Goal: Information Seeking & Learning: Learn about a topic

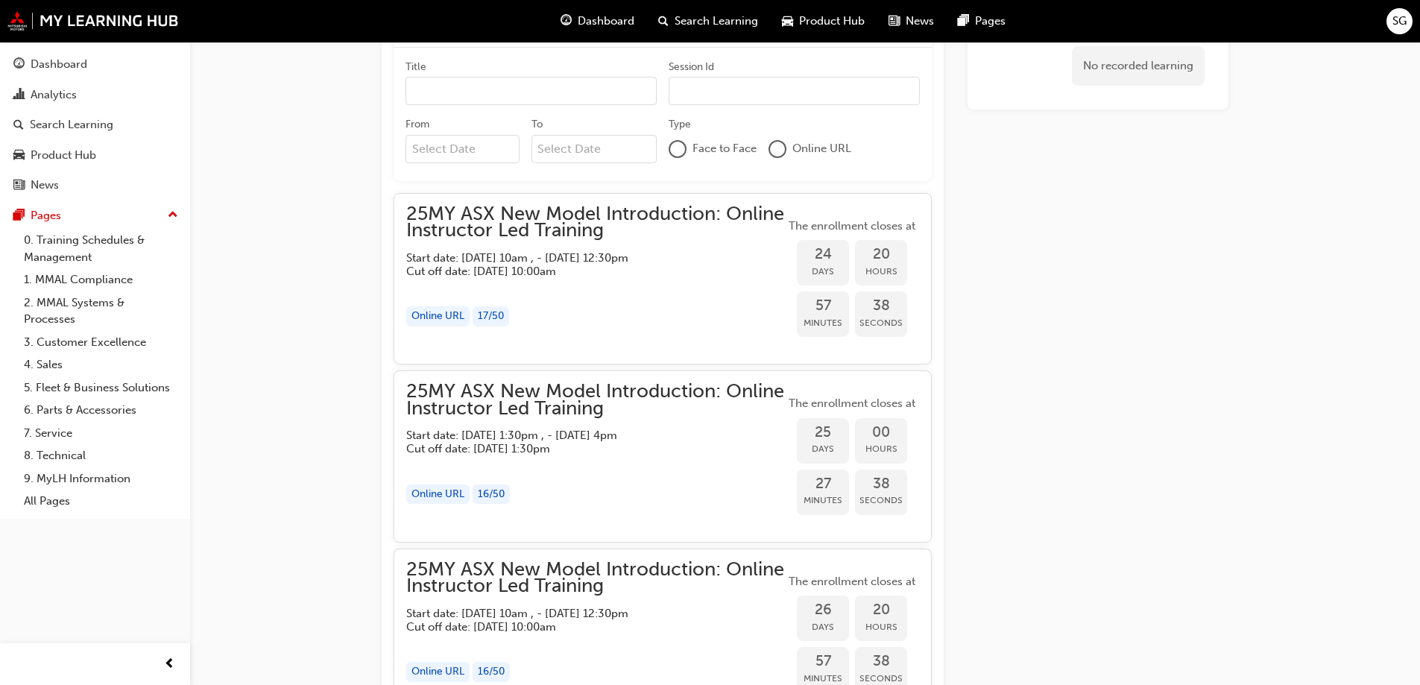
scroll to position [571, 0]
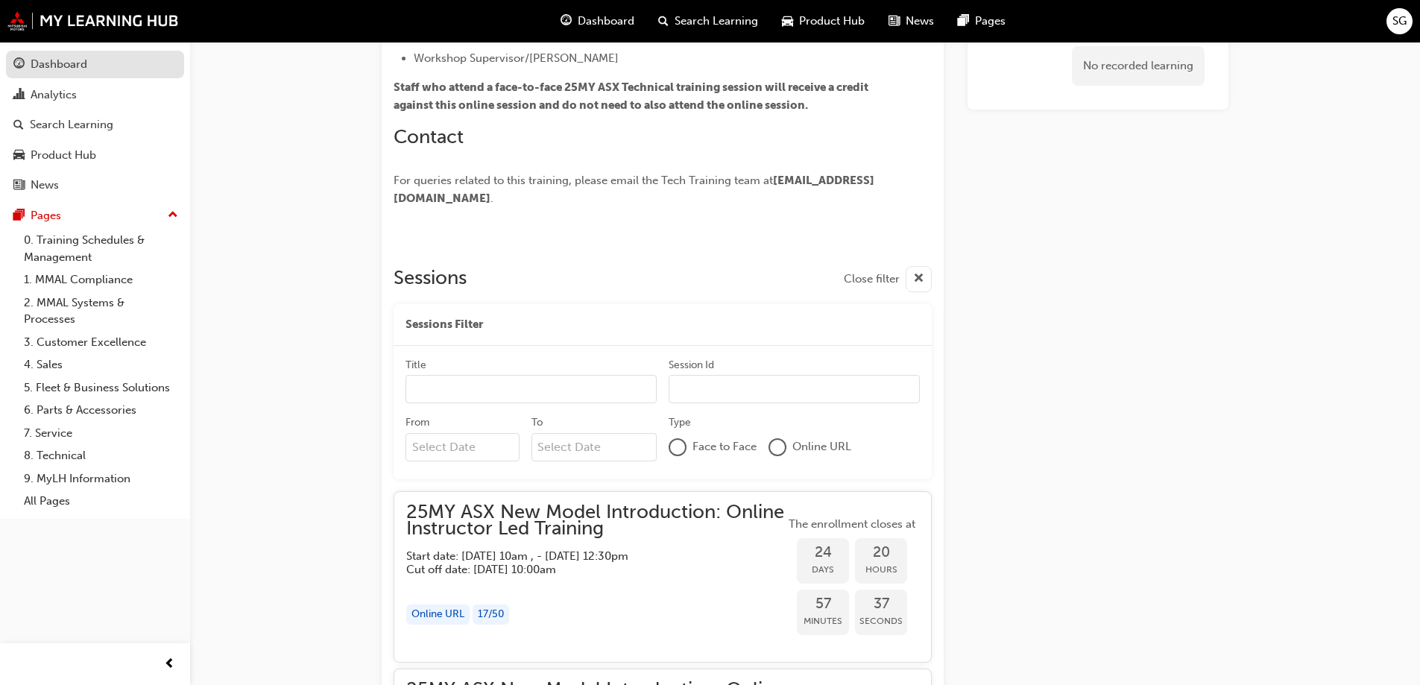
click at [70, 62] on div "Dashboard" at bounding box center [59, 64] width 57 height 17
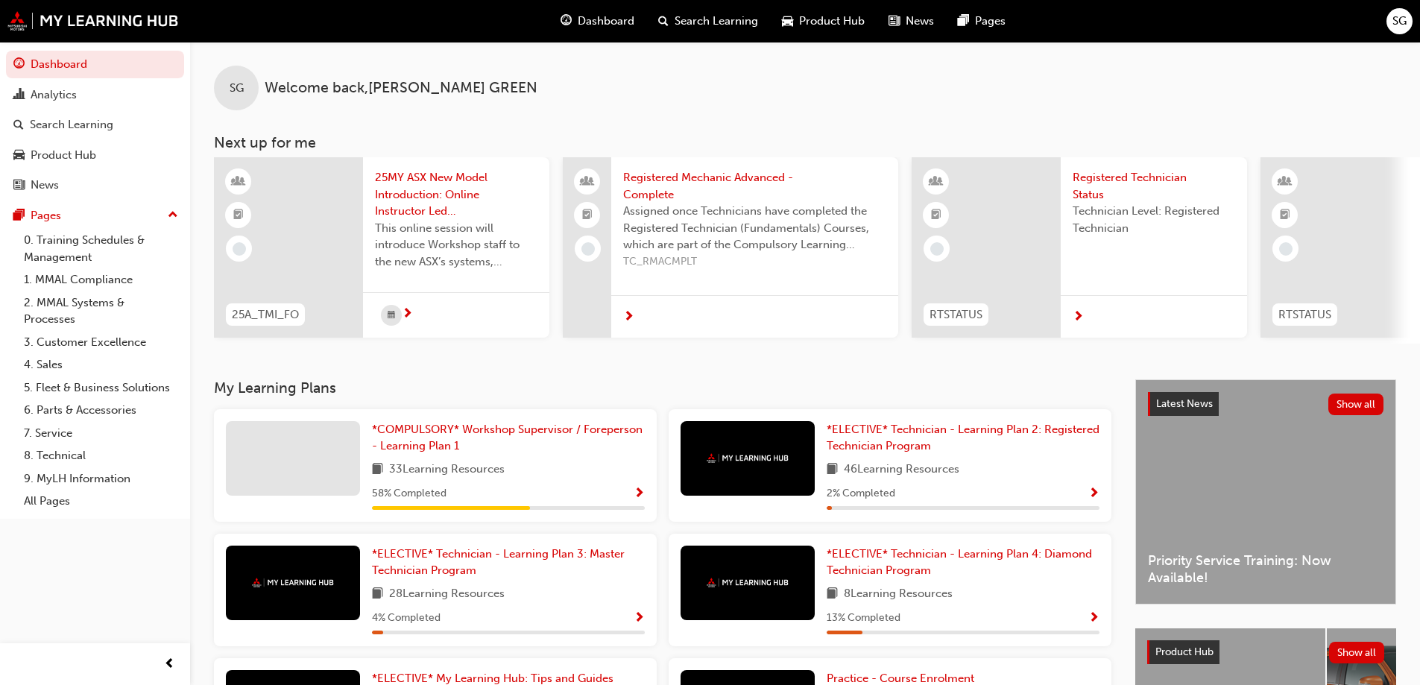
scroll to position [75, 0]
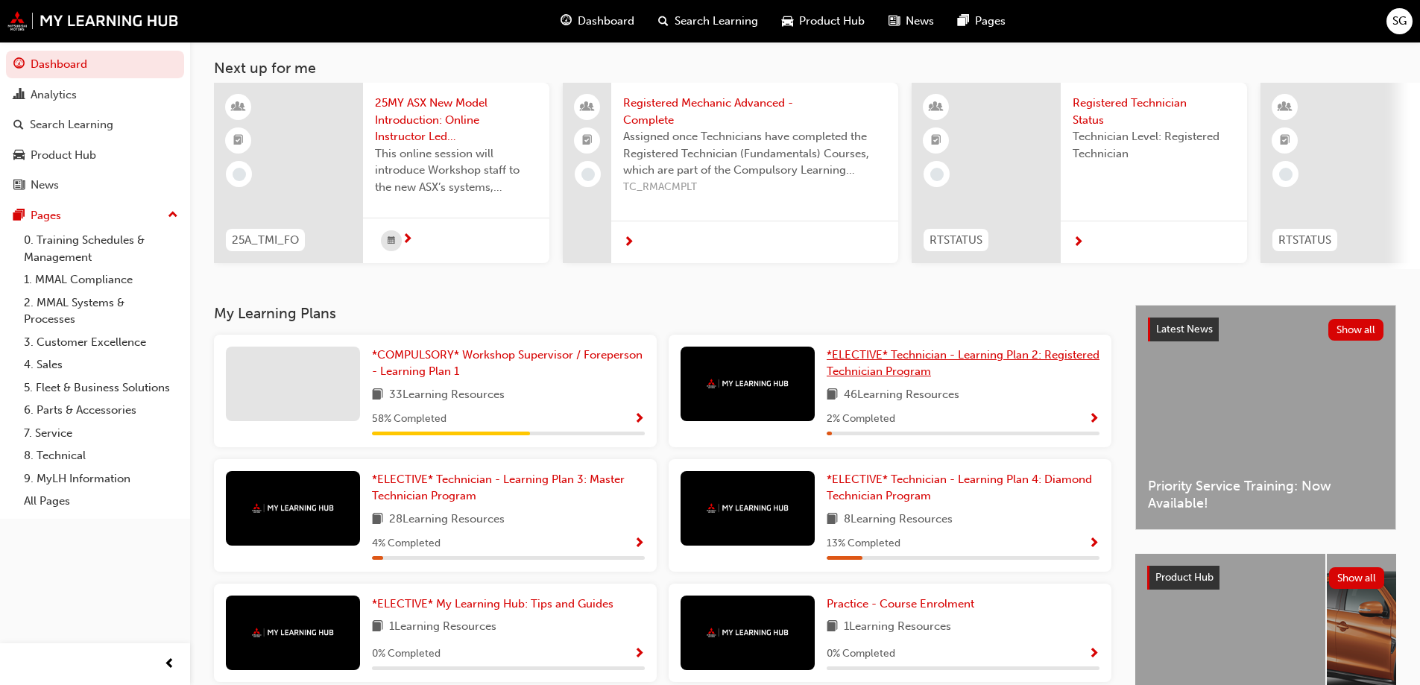
click at [892, 370] on link "*ELECTIVE* Technician - Learning Plan 2: Registered Technician Program" at bounding box center [963, 364] width 273 height 34
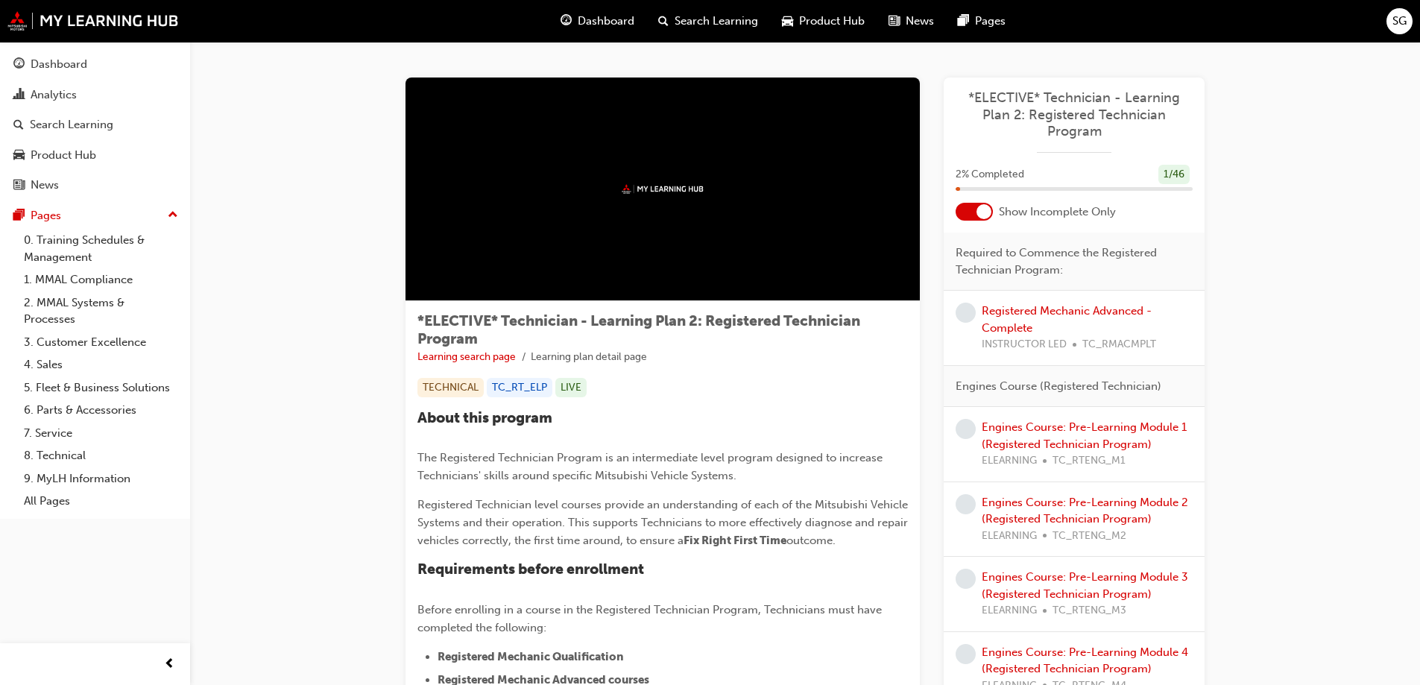
click at [601, 16] on span "Dashboard" at bounding box center [606, 21] width 57 height 17
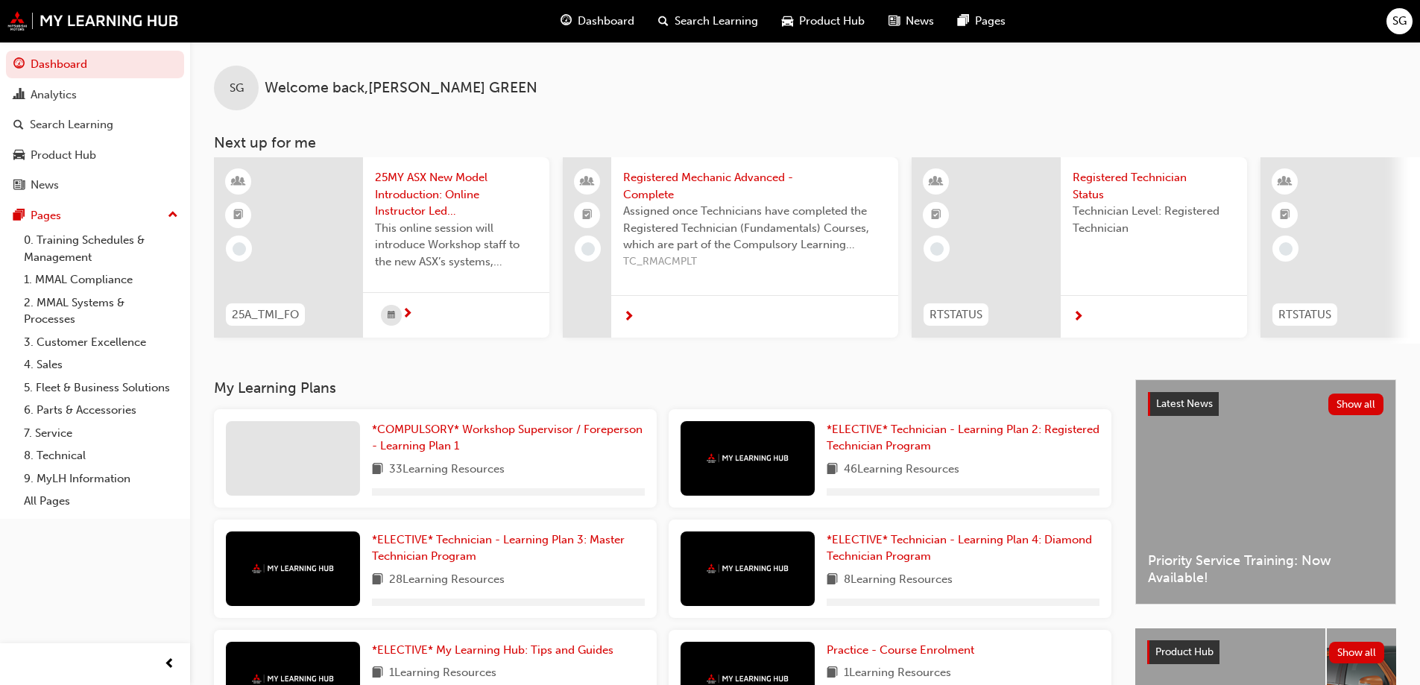
scroll to position [206, 0]
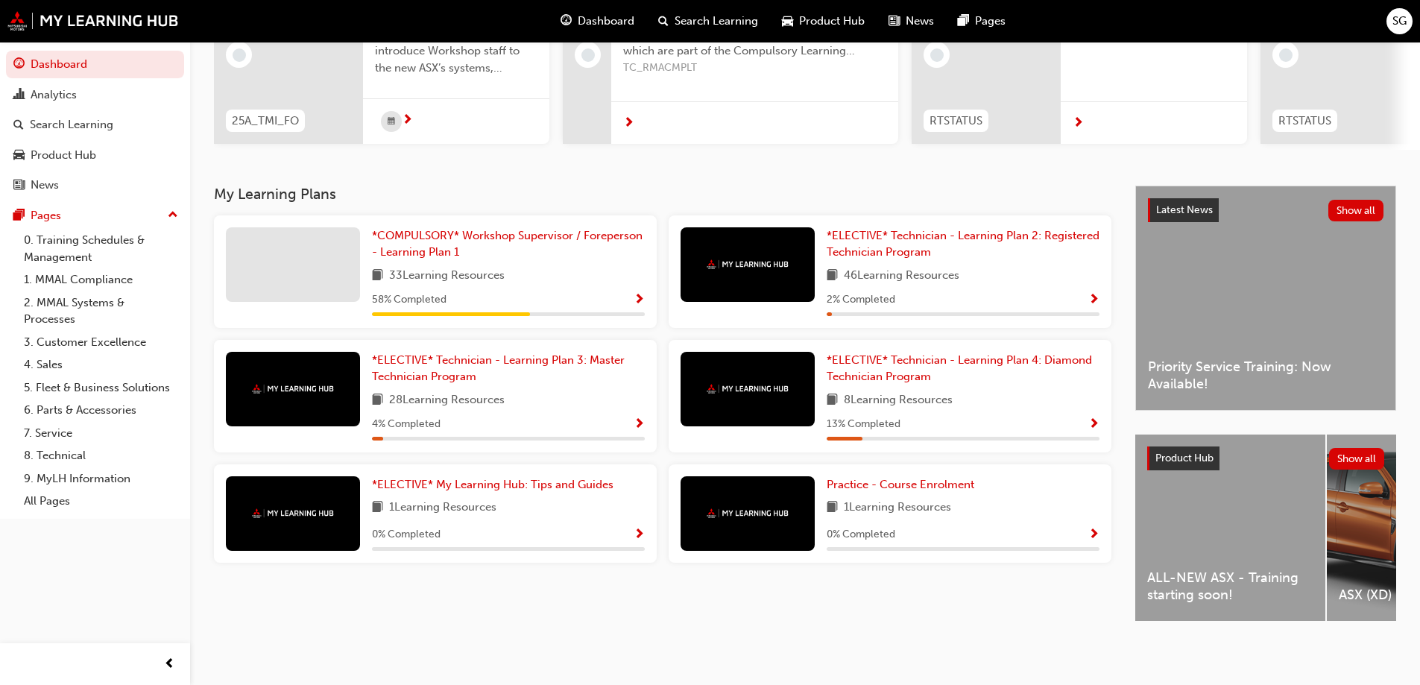
click at [762, 516] on div at bounding box center [747, 513] width 134 height 75
click at [870, 487] on link "Practice - Course Enrolment" at bounding box center [904, 484] width 154 height 17
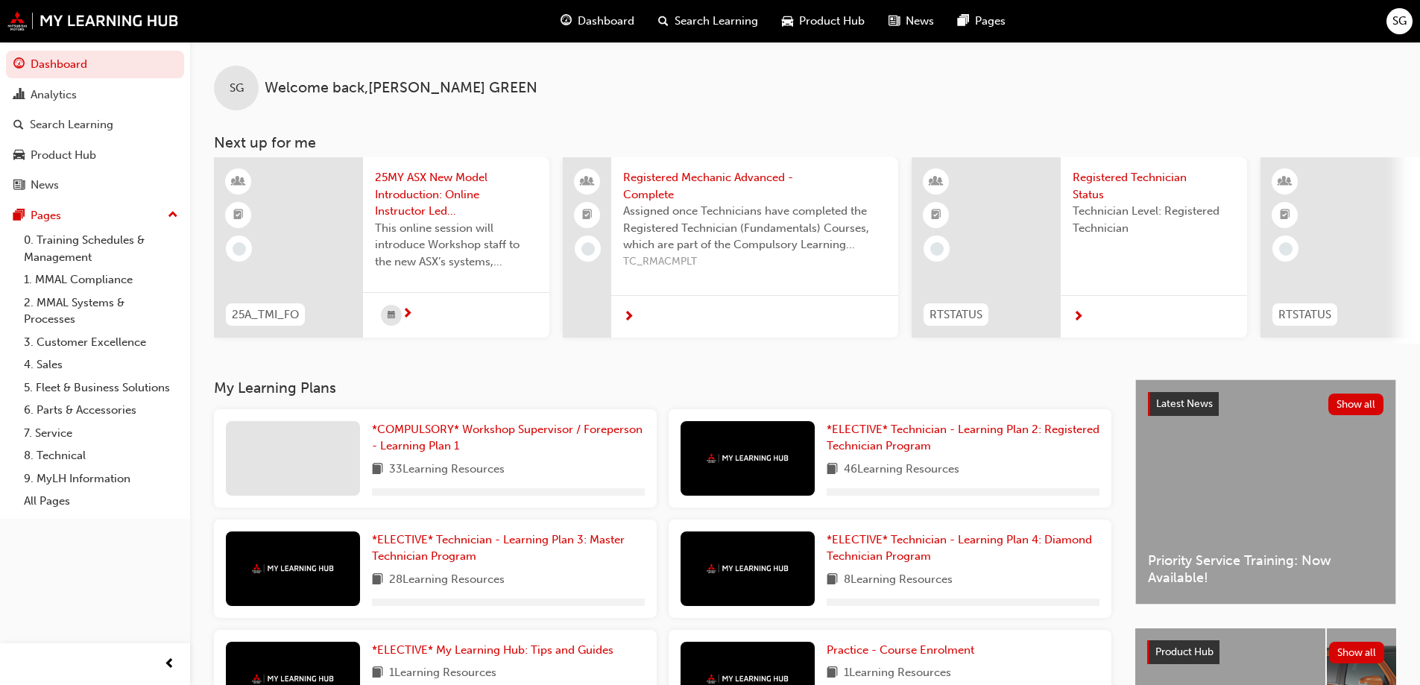
scroll to position [206, 0]
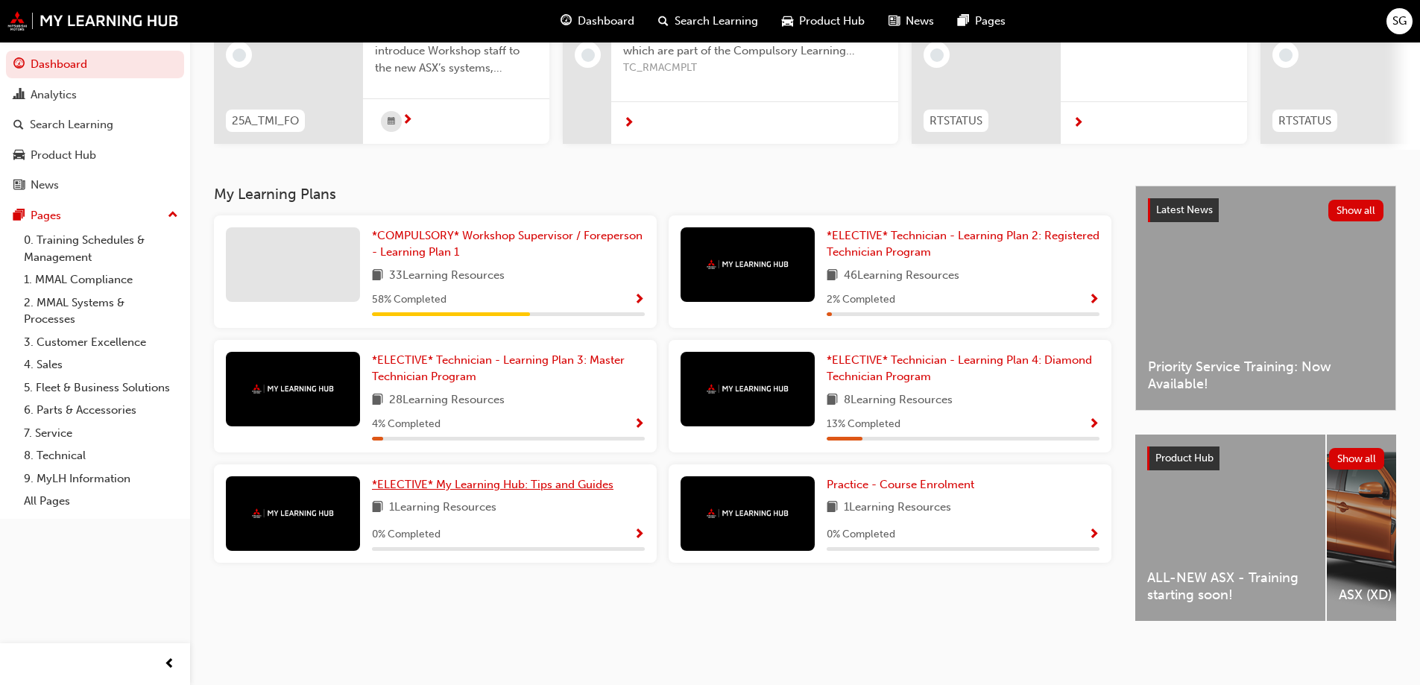
click at [542, 464] on div "*ELECTIVE* My Learning Hub: Tips and Guides 1 Learning Resources 0 % Completed" at bounding box center [435, 513] width 443 height 98
click at [542, 483] on span "*ELECTIVE* My Learning Hub: Tips and Guides" at bounding box center [492, 484] width 241 height 13
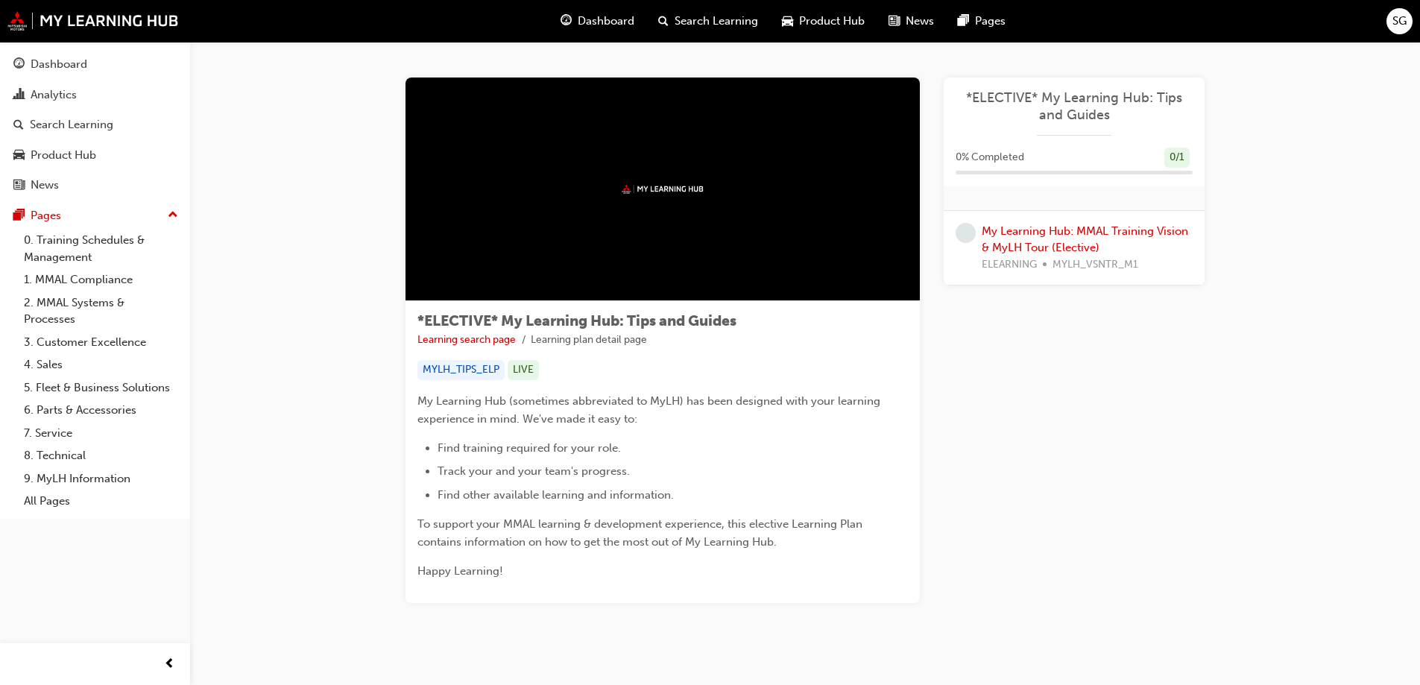
click at [841, 21] on span "Product Hub" at bounding box center [832, 21] width 66 height 17
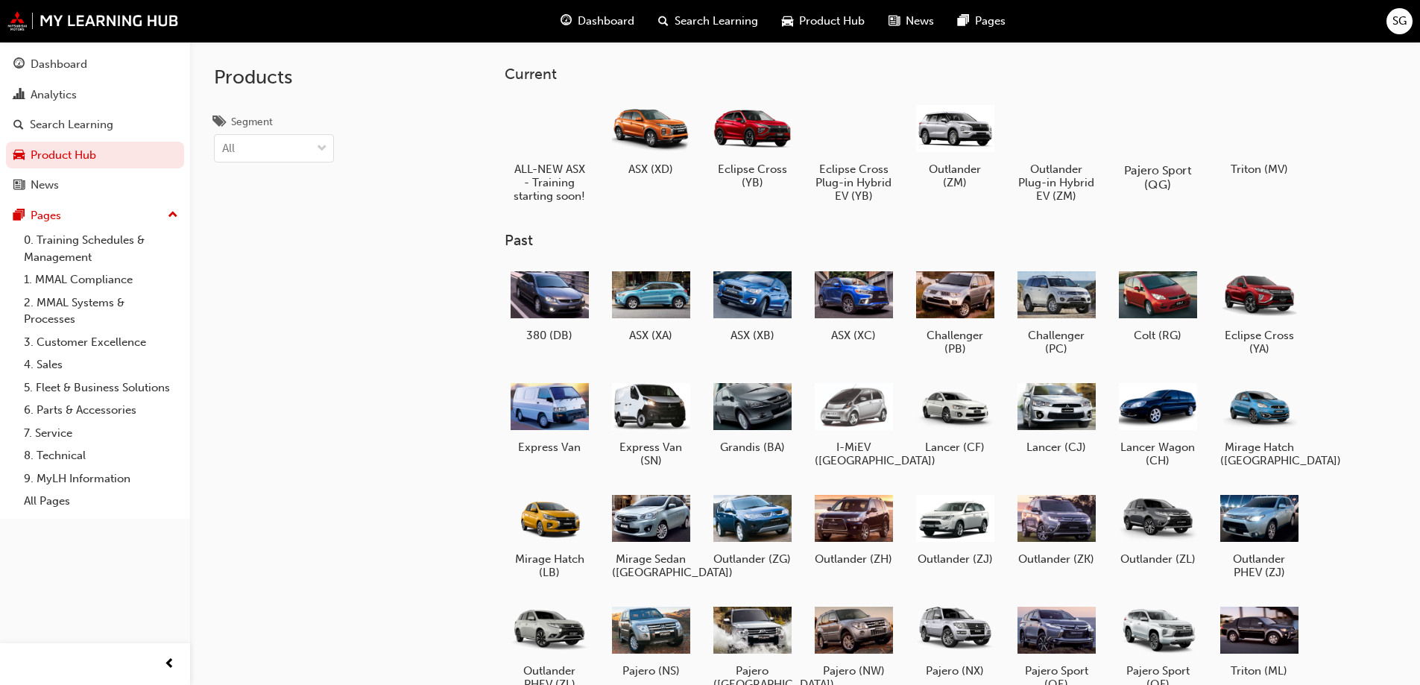
click at [1128, 154] on div at bounding box center [1157, 127] width 83 height 59
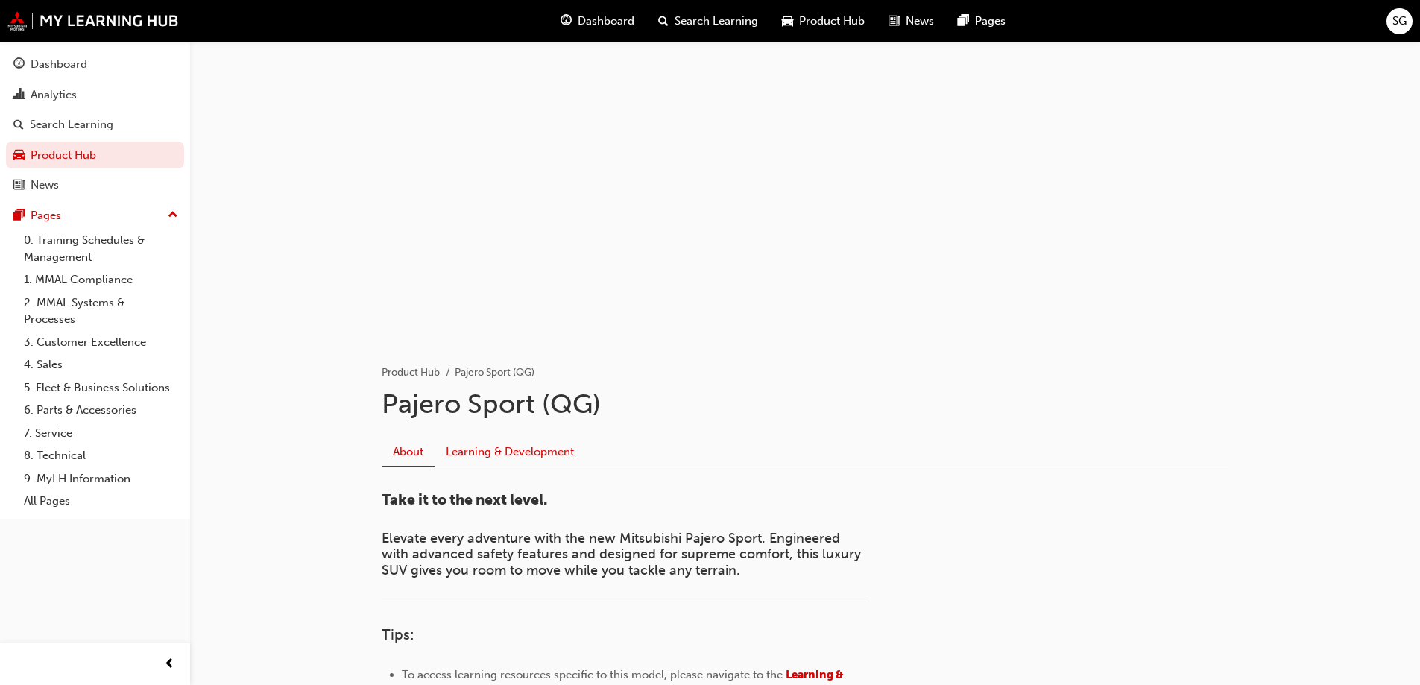
click at [471, 453] on link "Learning & Development" at bounding box center [510, 451] width 151 height 28
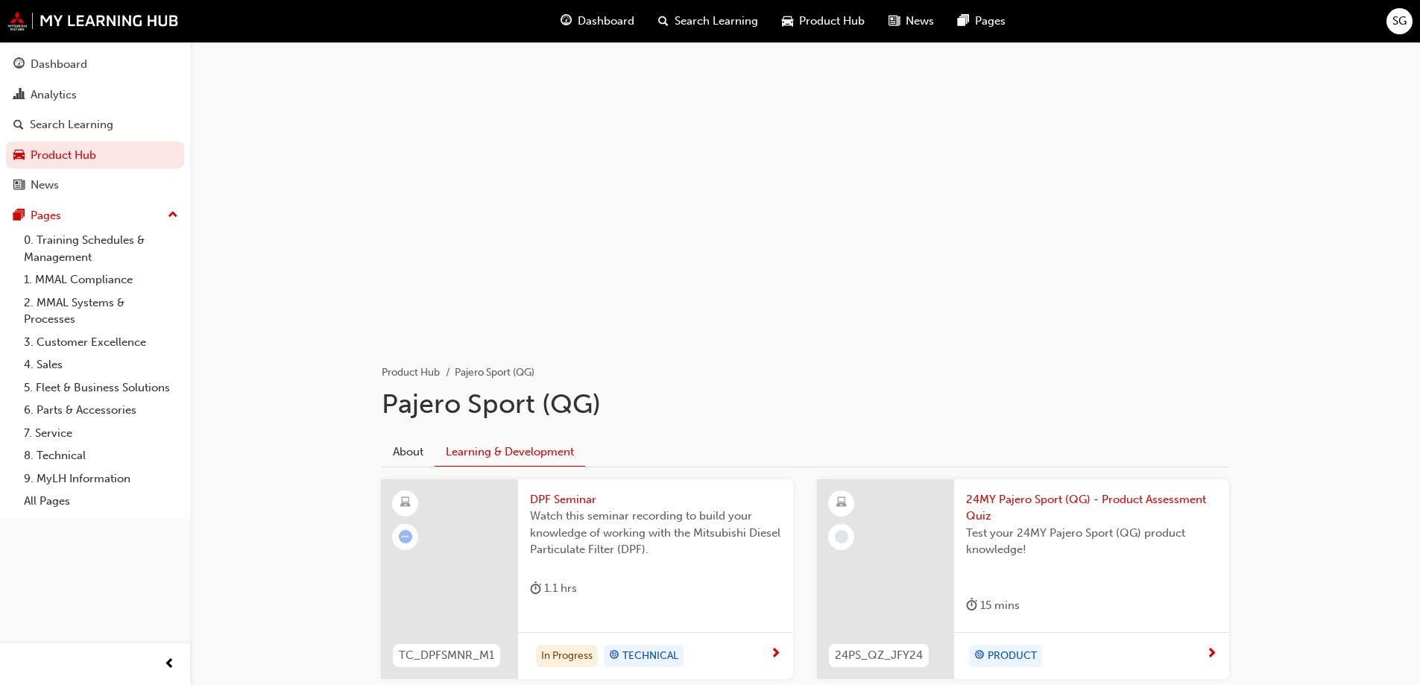
scroll to position [103, 0]
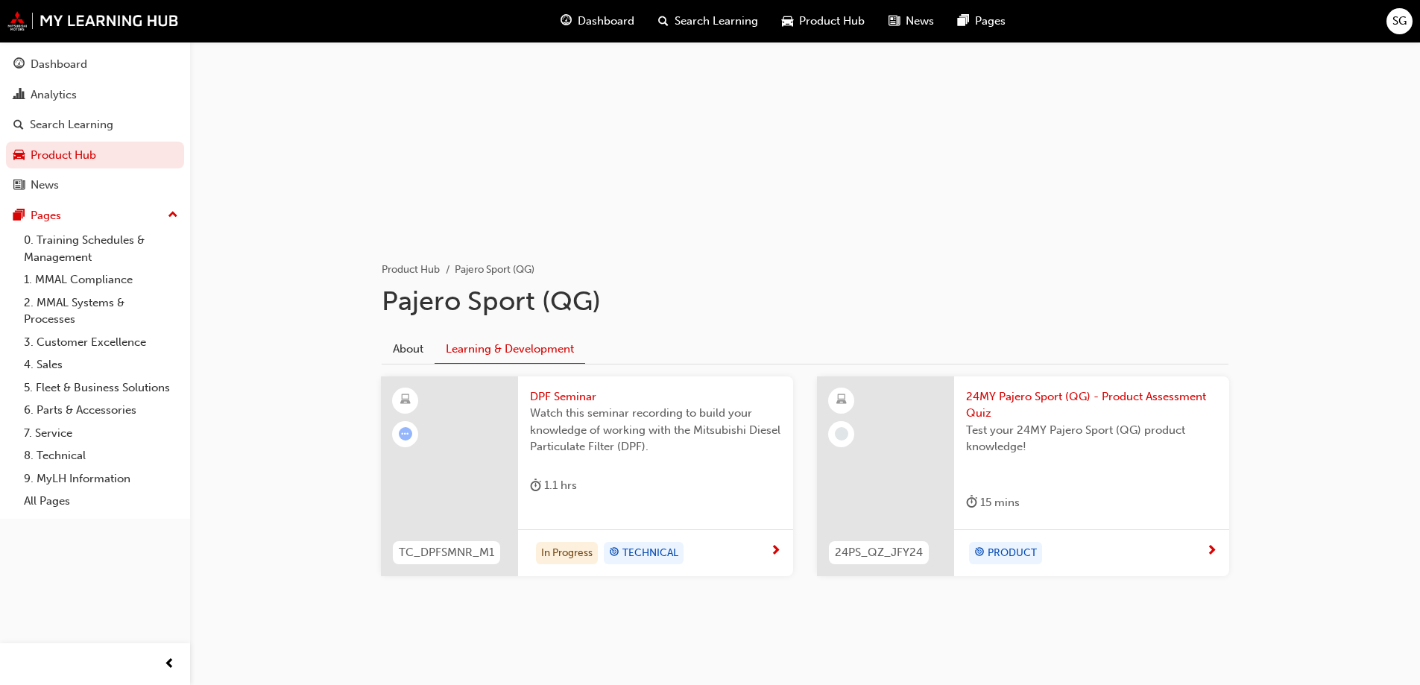
click at [980, 408] on span "24MY Pajero Sport (QG) - Product Assessment Quiz" at bounding box center [1091, 405] width 251 height 34
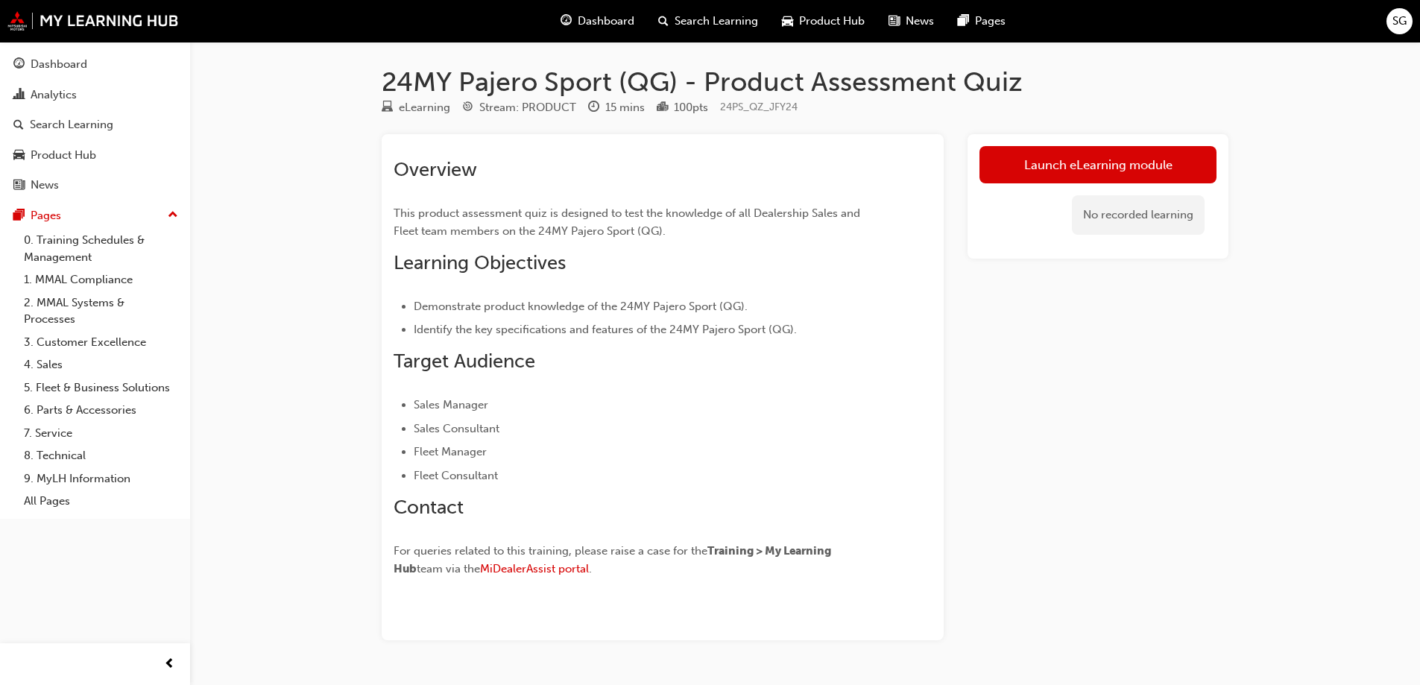
scroll to position [103, 0]
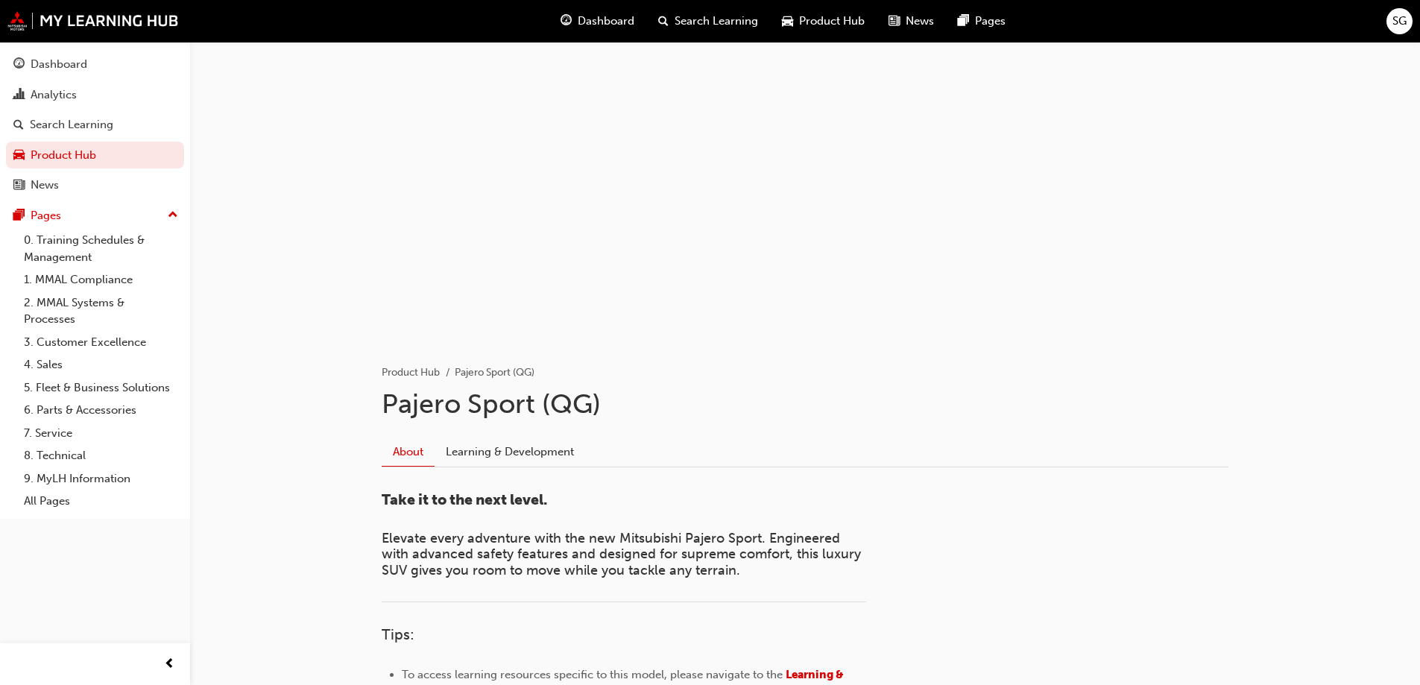
scroll to position [234, 0]
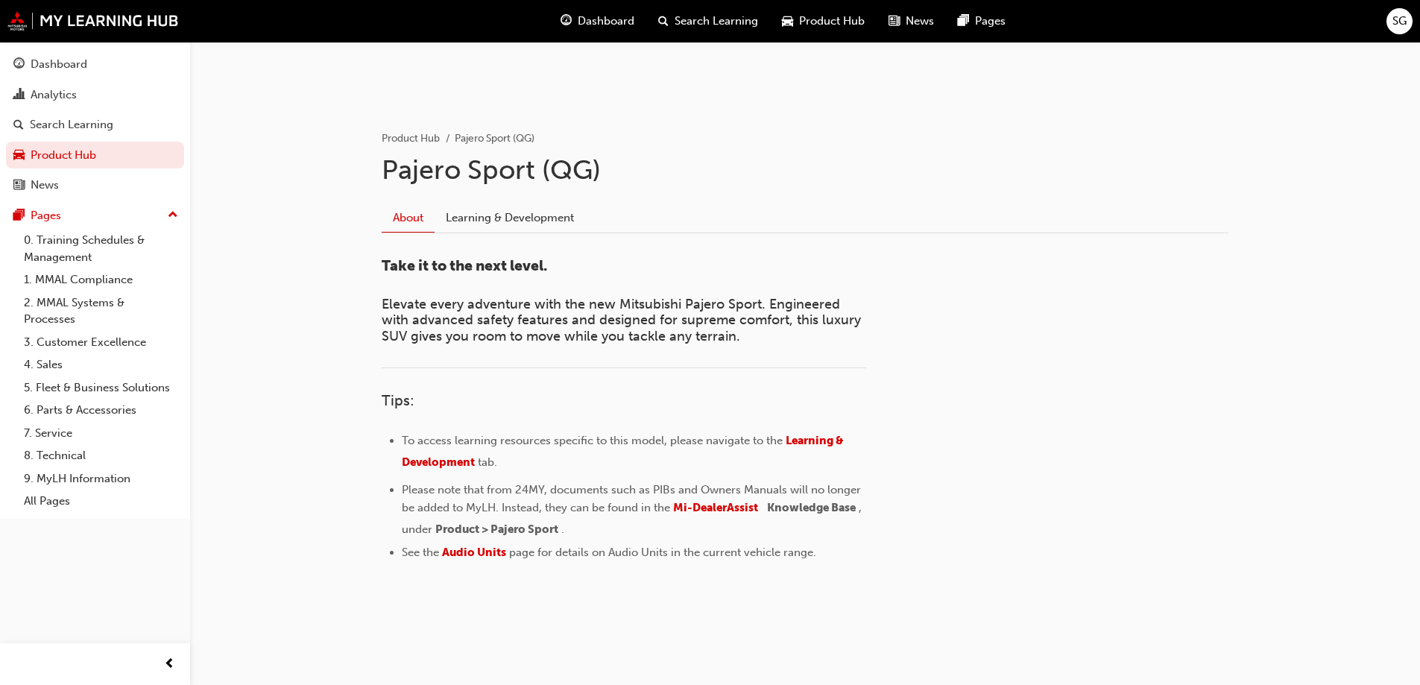
click at [803, 24] on span "Product Hub" at bounding box center [832, 21] width 66 height 17
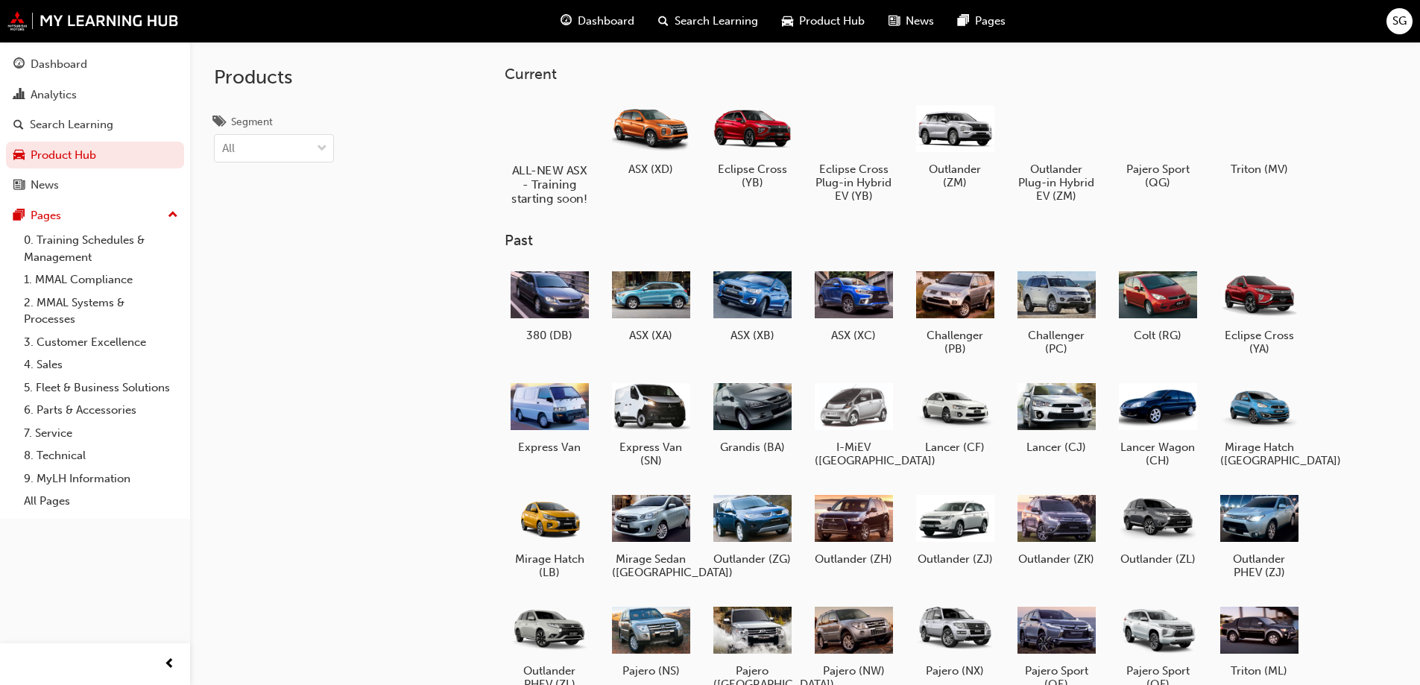
click at [543, 182] on h5 "ALL-NEW ASX - Training starting soon!" at bounding box center [549, 184] width 83 height 42
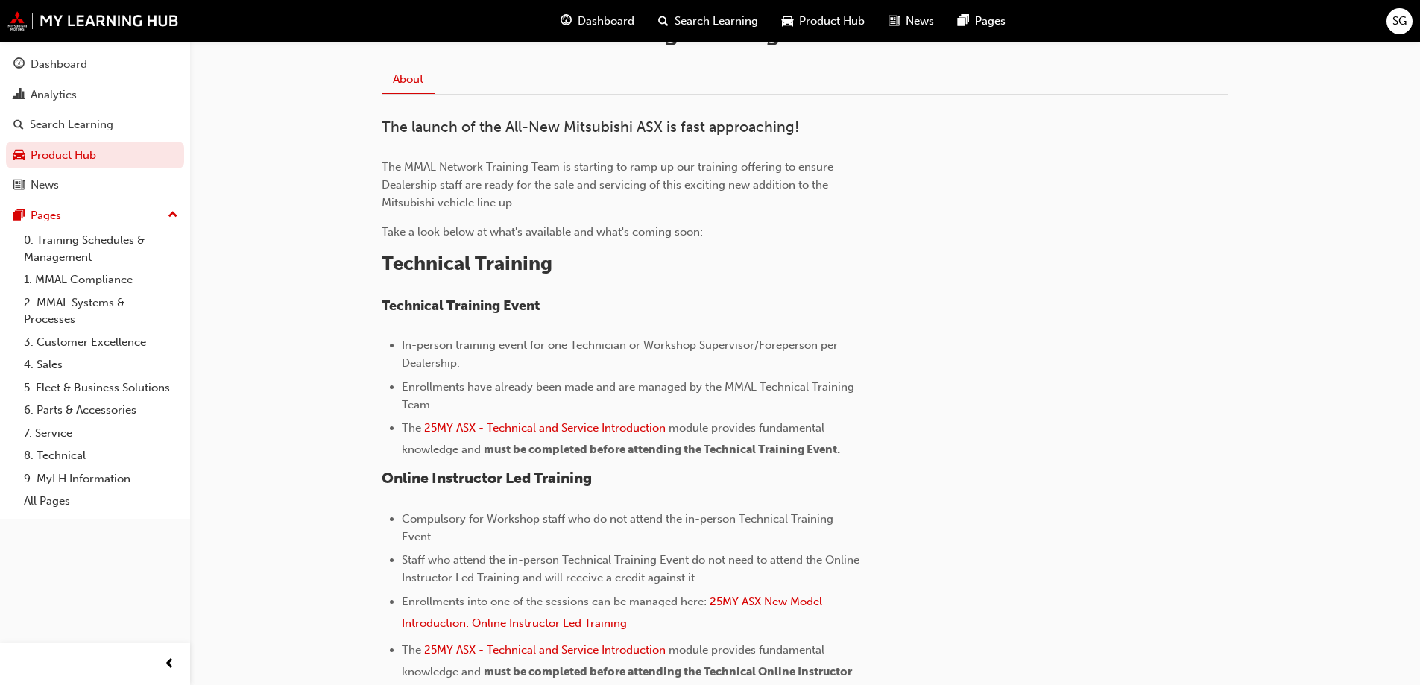
scroll to position [522, 0]
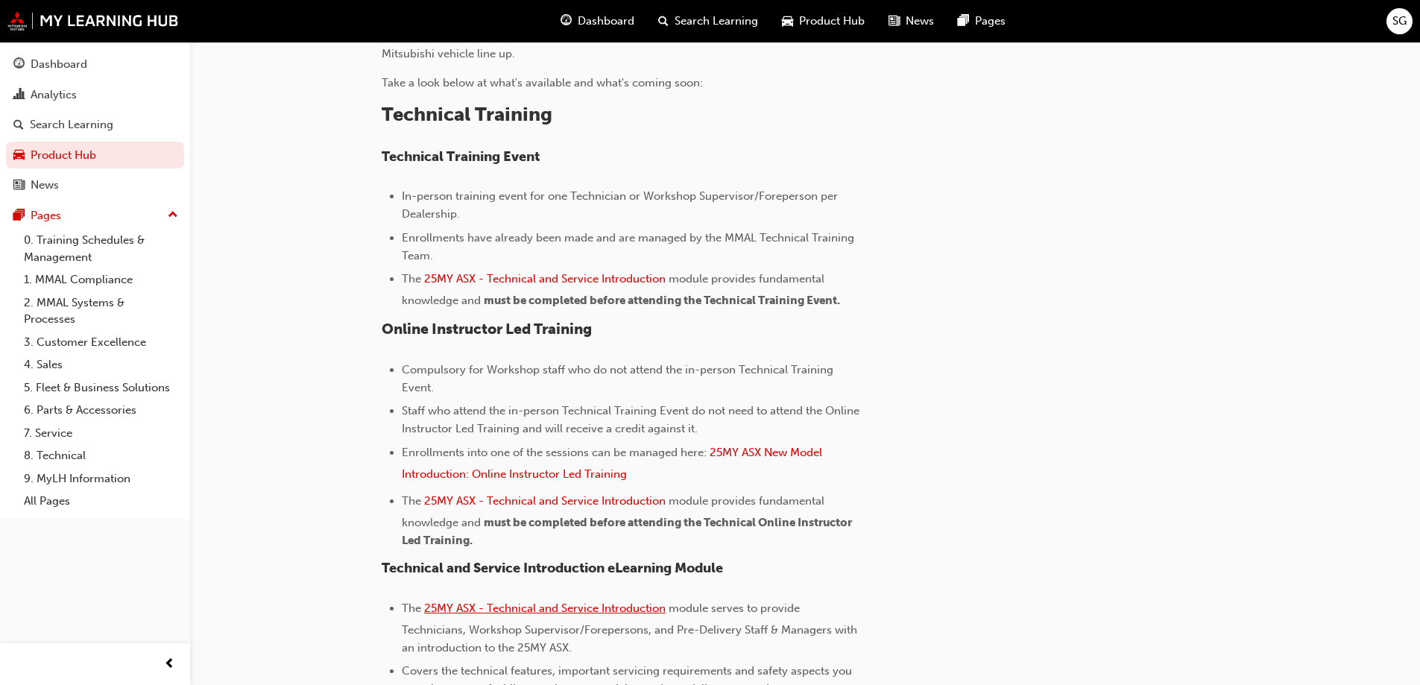
click at [560, 609] on span "25MY ASX - Technical and Service Introduction" at bounding box center [544, 607] width 241 height 13
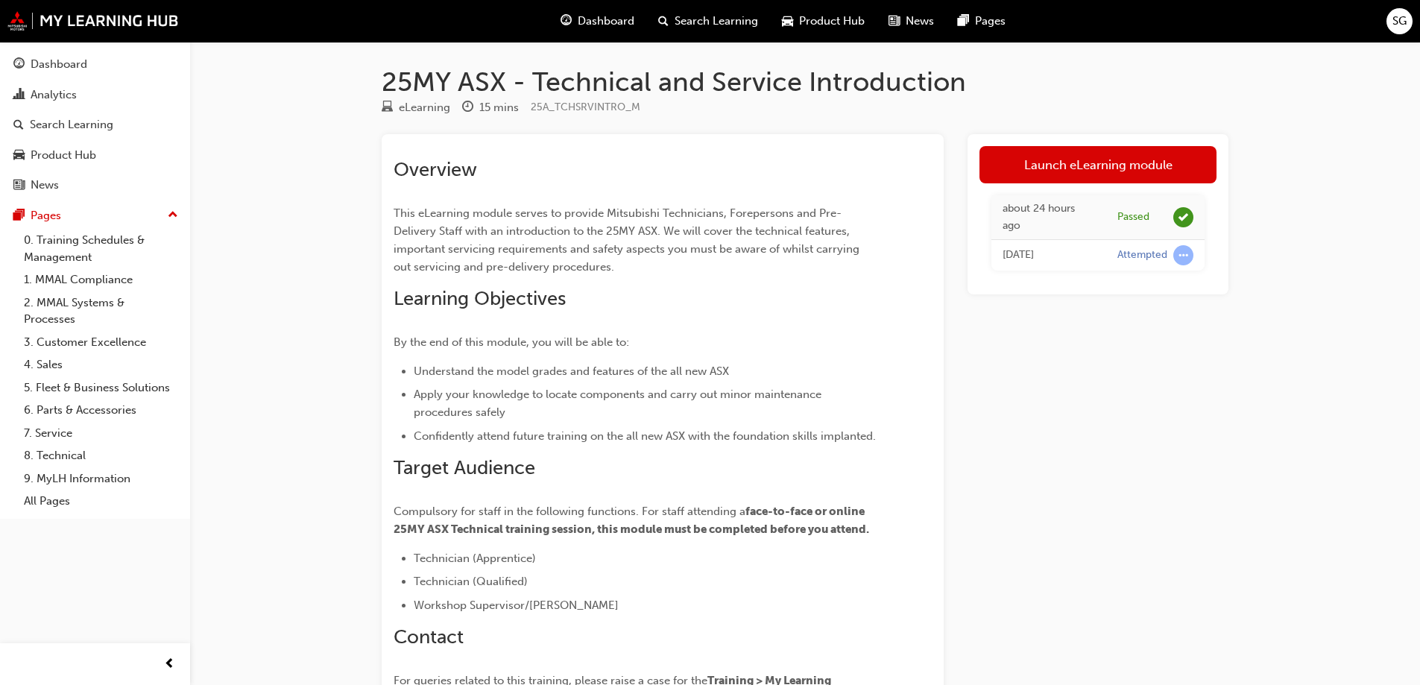
click at [601, 24] on span "Dashboard" at bounding box center [606, 21] width 57 height 17
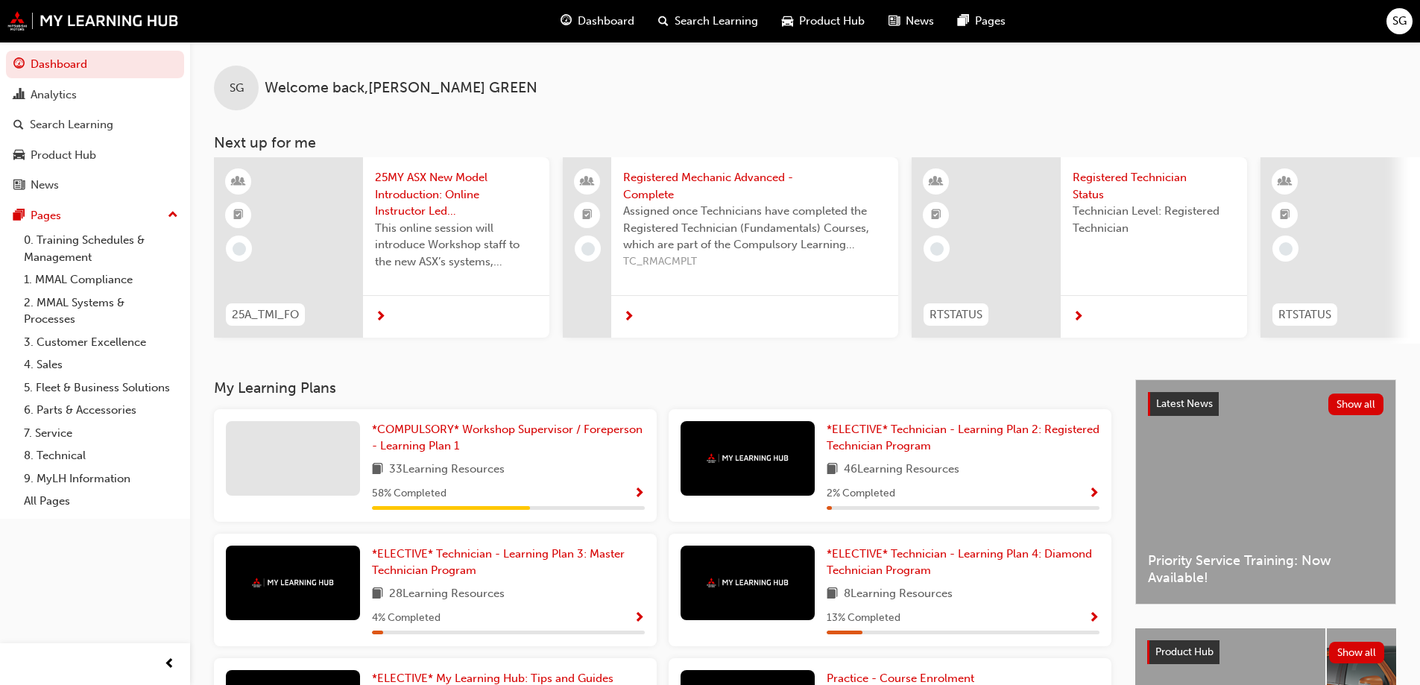
click at [830, 28] on span "Product Hub" at bounding box center [832, 21] width 66 height 17
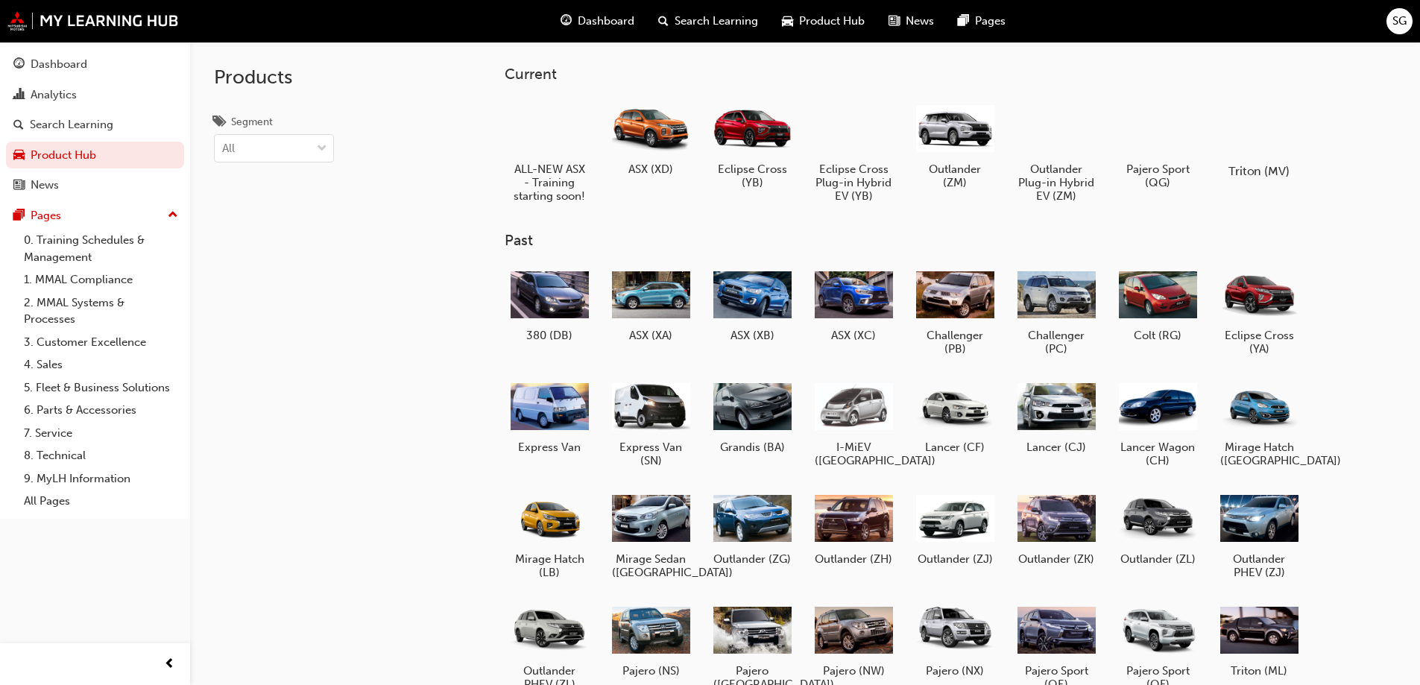
click at [1271, 170] on h5 "Triton (MV)" at bounding box center [1258, 171] width 83 height 14
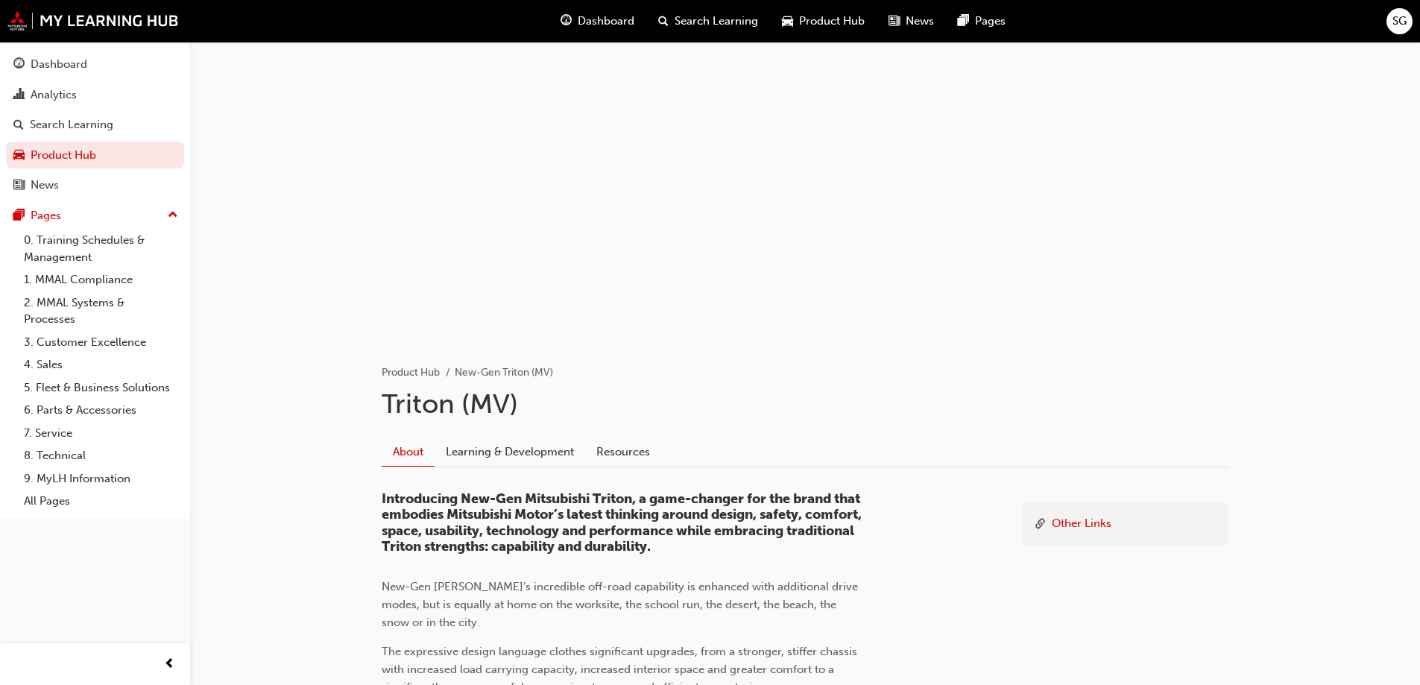
scroll to position [75, 0]
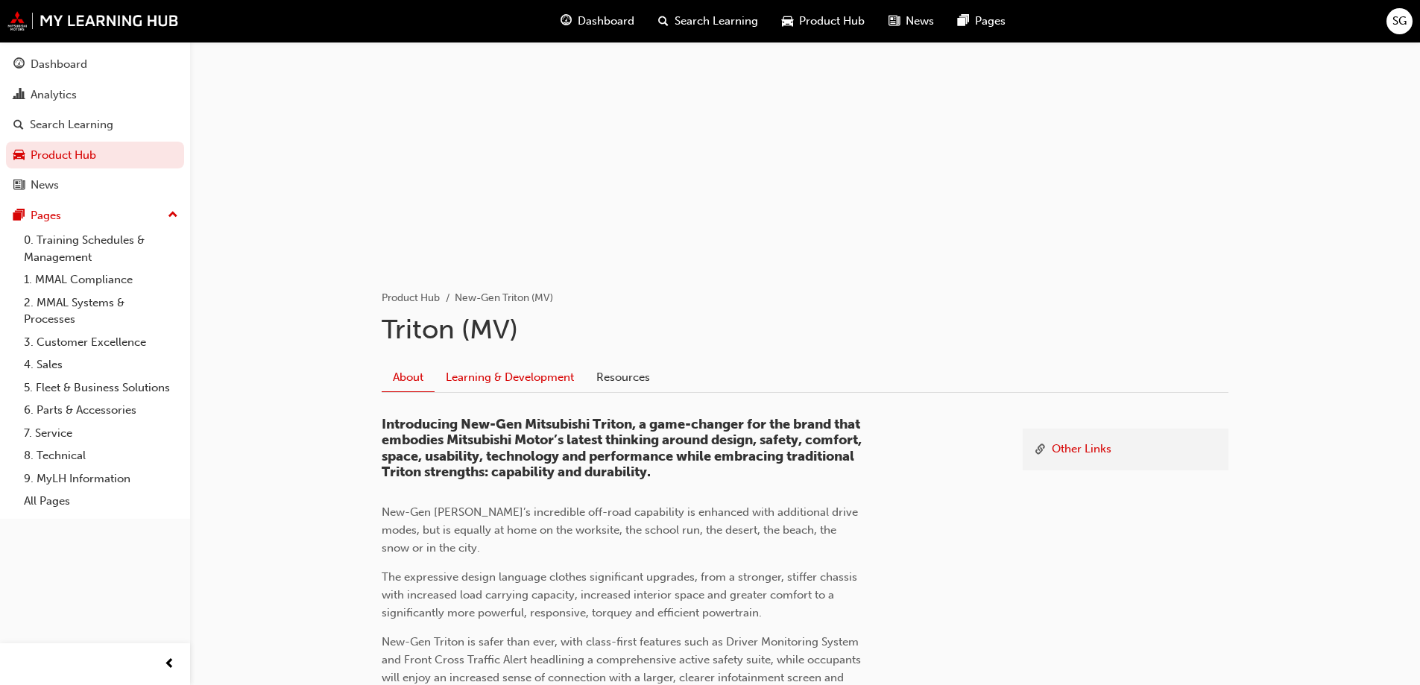
click at [462, 374] on link "Learning & Development" at bounding box center [510, 377] width 151 height 28
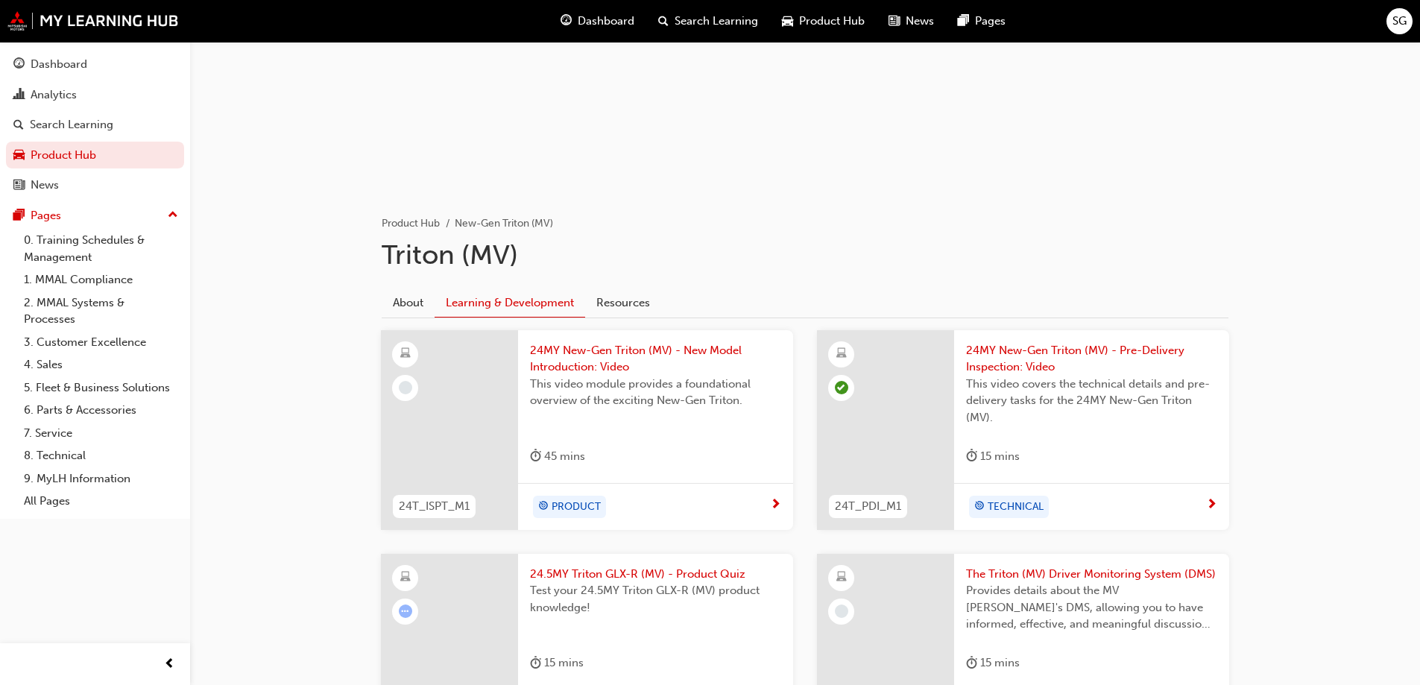
scroll to position [298, 0]
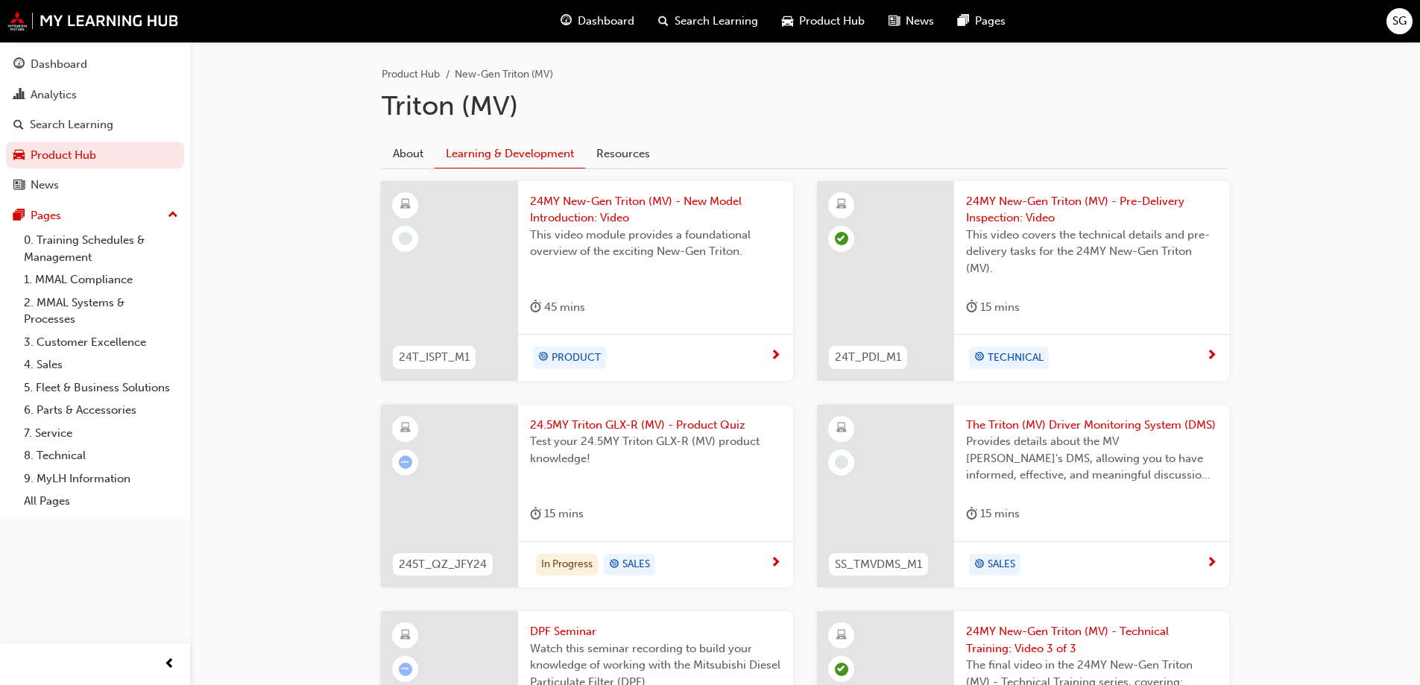
click at [610, 227] on span "This video module provides a foundational overview of the exciting New-Gen Trit…" at bounding box center [655, 244] width 251 height 34
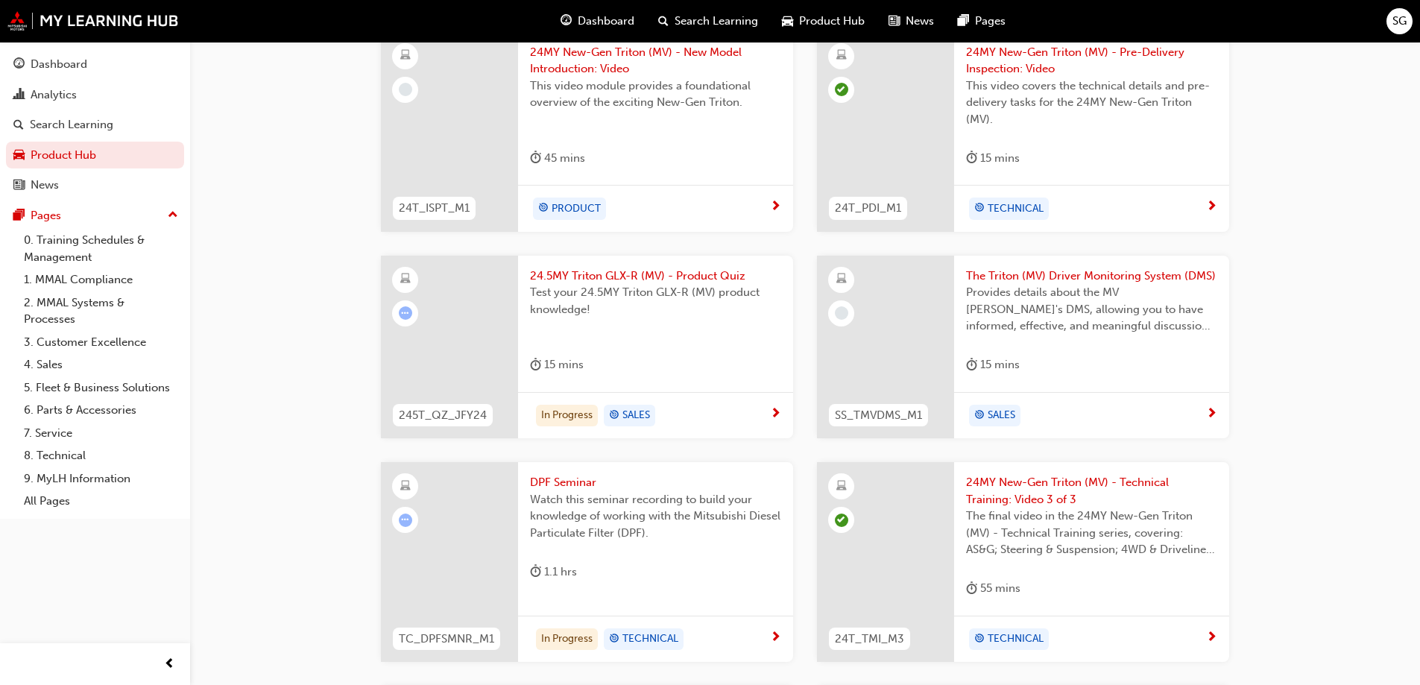
click at [1105, 272] on span "The Triton (MV) Driver Monitoring System (DMS)" at bounding box center [1091, 276] width 251 height 17
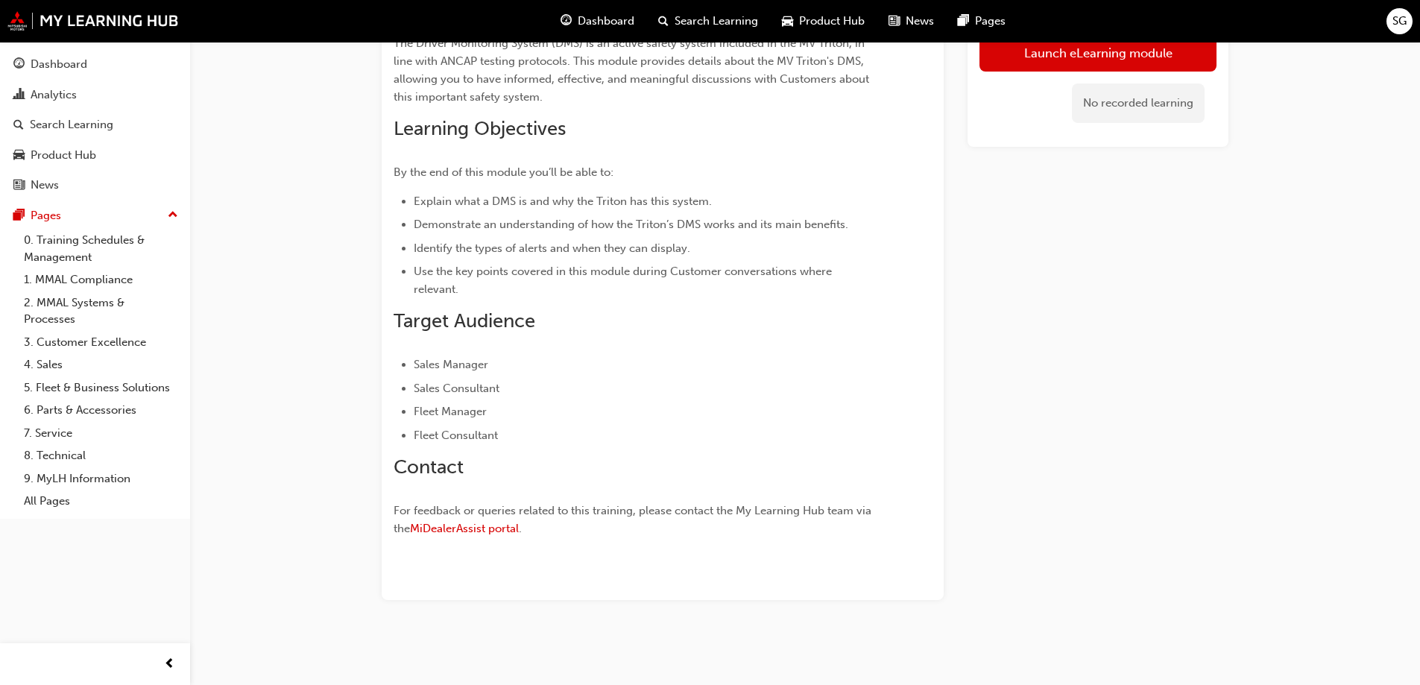
scroll to position [21, 0]
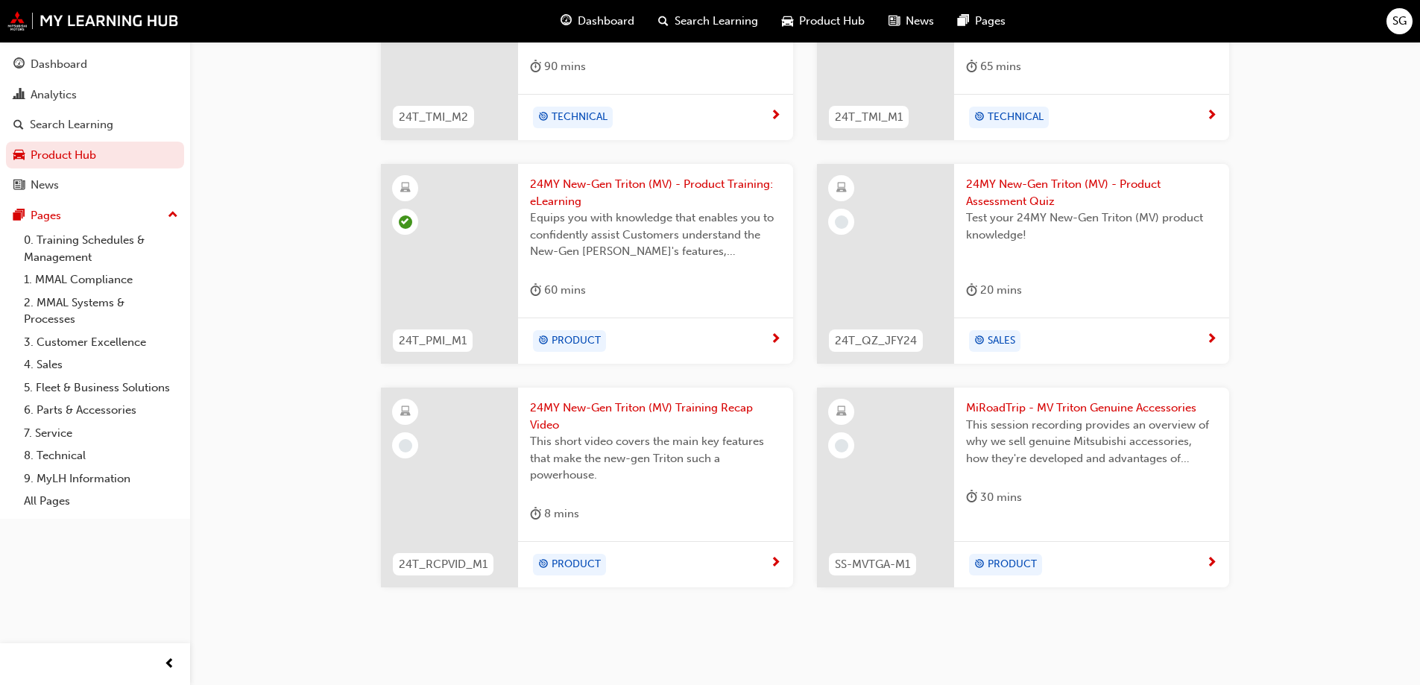
scroll to position [1204, 0]
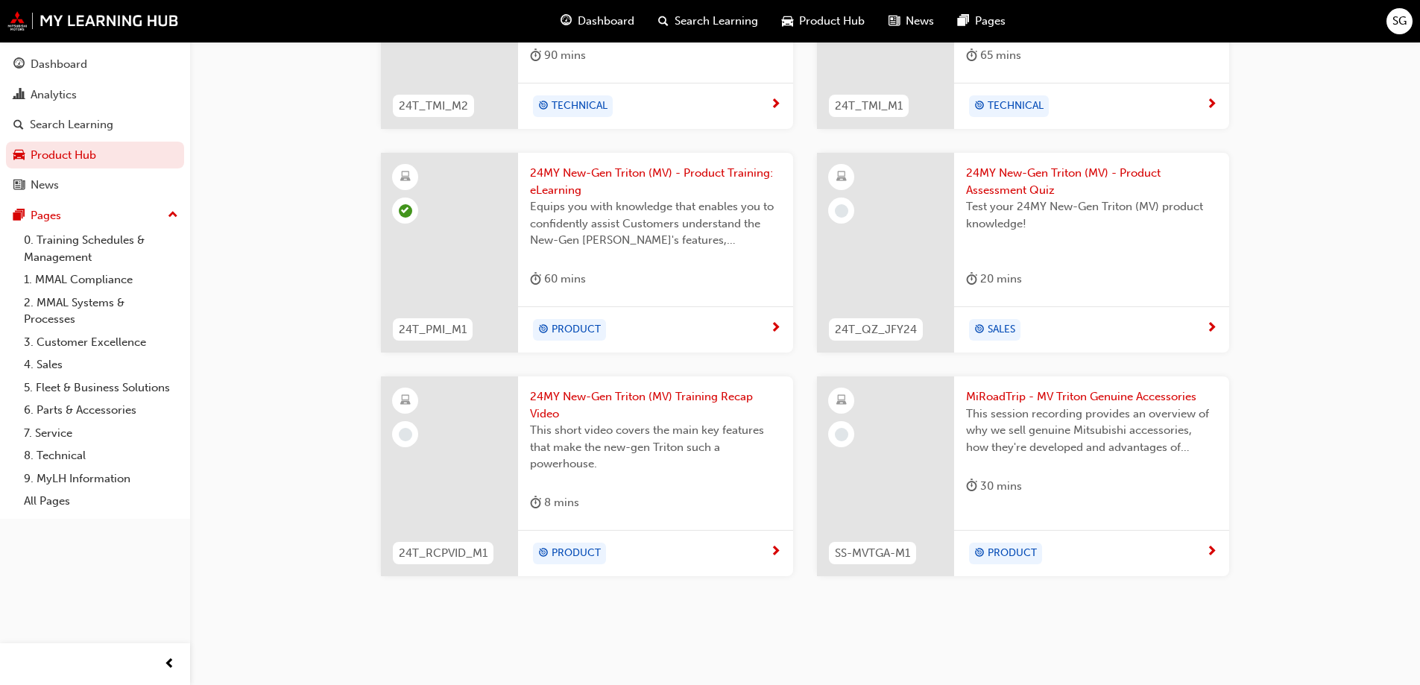
click at [732, 405] on span "24MY New-Gen Triton (MV) Training Recap Video" at bounding box center [655, 405] width 251 height 34
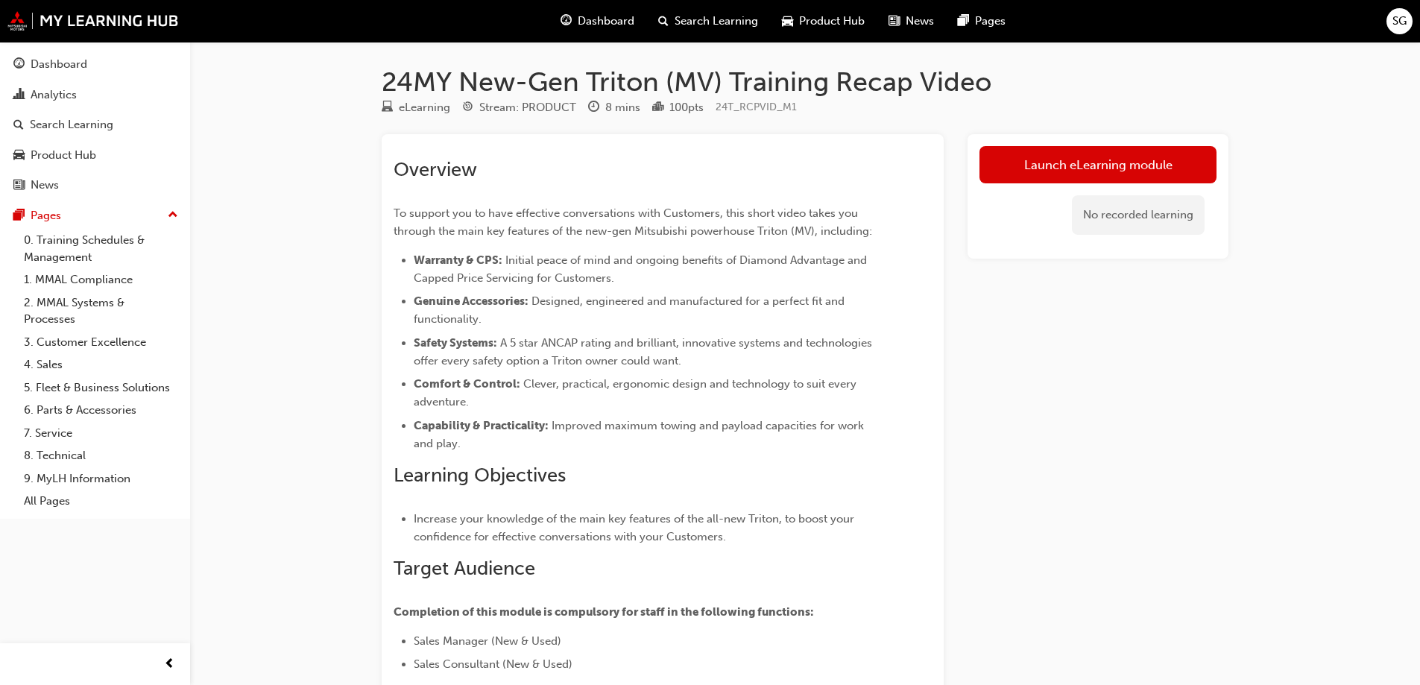
scroll to position [75, 0]
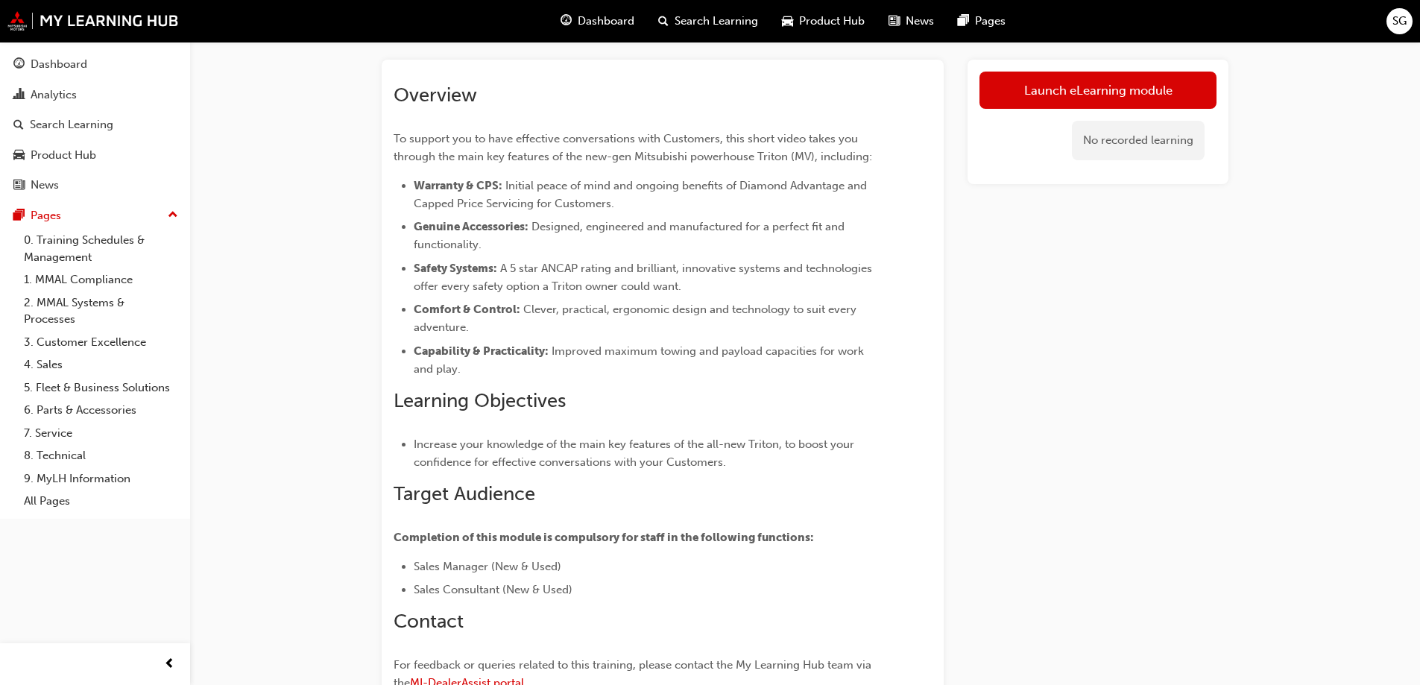
scroll to position [1204, 0]
